Goal: Task Accomplishment & Management: Use online tool/utility

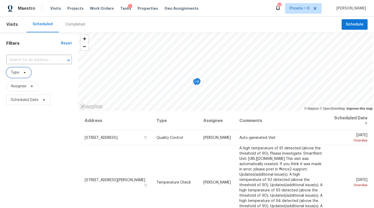
click at [24, 73] on icon at bounding box center [25, 72] width 2 height 1
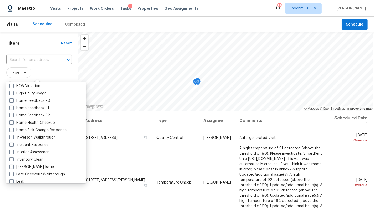
scroll to position [159, 0]
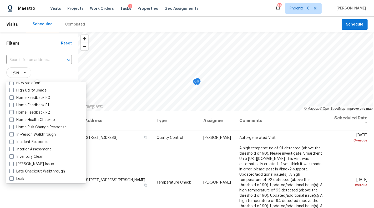
click at [29, 135] on label "In-Person Walkthrough" at bounding box center [32, 134] width 46 height 5
click at [13, 135] on input "In-Person Walkthrough" at bounding box center [10, 133] width 3 height 3
checkbox input "true"
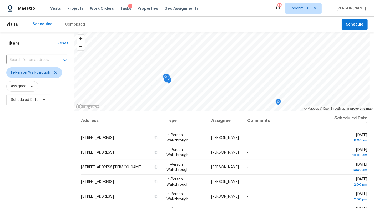
click at [97, 24] on div "Scheduled Completed" at bounding box center [184, 25] width 316 height 16
click at [42, 101] on icon at bounding box center [44, 100] width 4 height 4
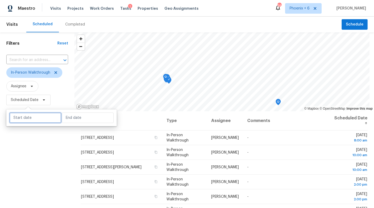
select select "9"
select select "2025"
select select "10"
select select "2025"
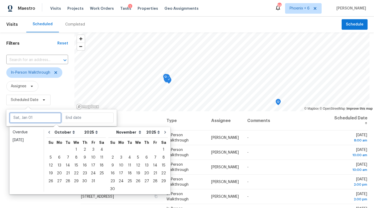
click at [36, 118] on input "text" at bounding box center [35, 118] width 52 height 11
type input "[DATE]"
click at [92, 149] on div "3" at bounding box center [93, 149] width 9 height 7
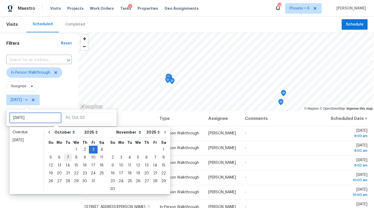
type input "[DATE]"
click at [59, 157] on div "6" at bounding box center [59, 157] width 9 height 7
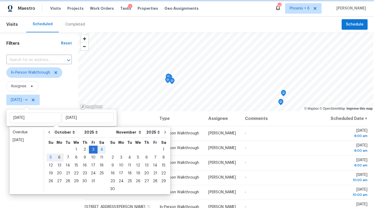
type input "[DATE]"
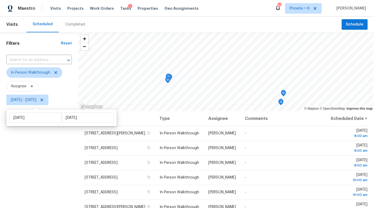
click at [50, 179] on div "Filters Reset ​ In-Person Walkthrough Assignee [DATE] - [DATE]" at bounding box center [39, 155] width 78 height 246
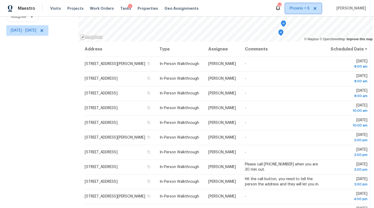
click at [308, 11] on span "Phoenix + 6" at bounding box center [300, 8] width 20 height 5
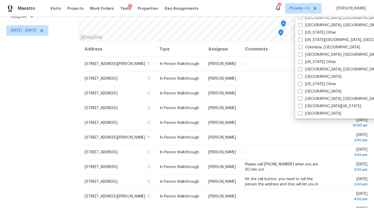
scroll to position [178, 0]
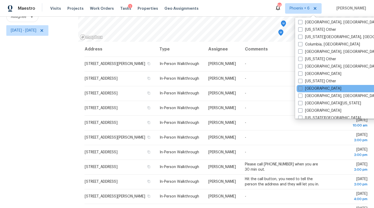
click at [301, 87] on span at bounding box center [301, 88] width 4 height 4
click at [301, 87] on input "[GEOGRAPHIC_DATA]" at bounding box center [300, 87] width 3 height 3
checkbox input "true"
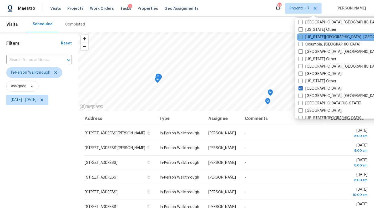
click at [301, 38] on span at bounding box center [301, 37] width 4 height 4
click at [301, 38] on input "[US_STATE][GEOGRAPHIC_DATA], [GEOGRAPHIC_DATA]" at bounding box center [300, 35] width 3 height 3
checkbox input "true"
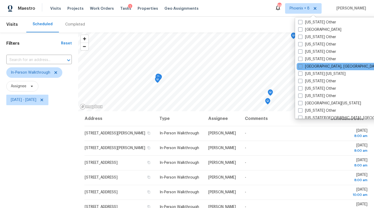
scroll to position [513, 0]
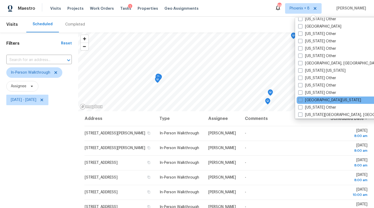
click at [312, 97] on div "[GEOGRAPHIC_DATA][US_STATE]" at bounding box center [350, 100] width 106 height 7
click at [299, 100] on span at bounding box center [301, 100] width 4 height 4
click at [299, 100] on input "[GEOGRAPHIC_DATA][US_STATE]" at bounding box center [300, 99] width 3 height 3
checkbox input "true"
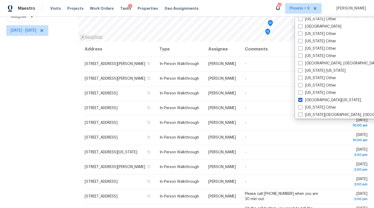
click at [56, 65] on div "Filters Reset ​ In-Person Walkthrough Assignee [DATE] - [DATE]" at bounding box center [39, 86] width 78 height 246
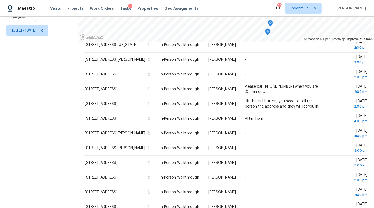
scroll to position [161, 0]
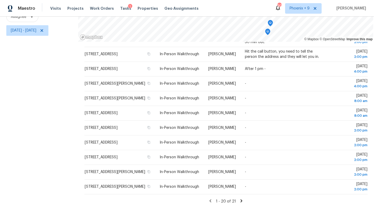
click at [239, 201] on icon at bounding box center [241, 201] width 5 height 5
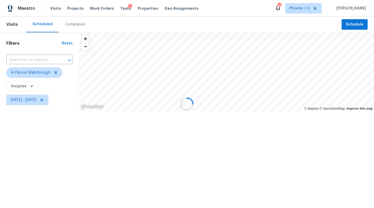
scroll to position [0, 0]
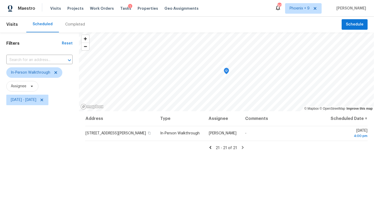
click at [211, 147] on icon at bounding box center [211, 147] width 2 height 3
